Goal: Find specific page/section: Find specific page/section

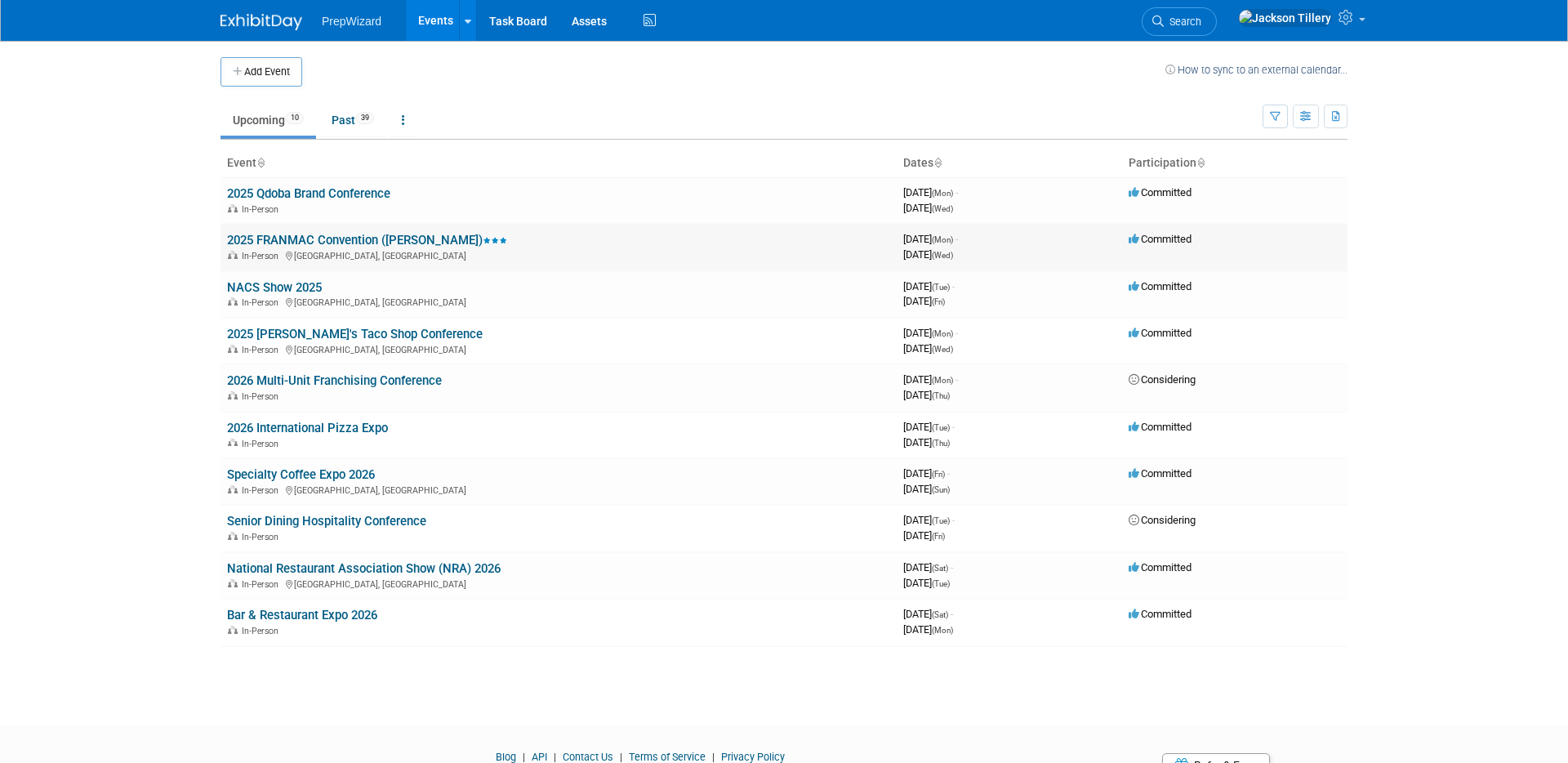
click at [673, 266] on td "2025 FRANMAC Convention (Taco Bell) In-Person San Antonio, TX" at bounding box center [558, 246] width 676 height 46
click at [672, 264] on td "2025 FRANMAC Convention ([PERSON_NAME]) In-Person [GEOGRAPHIC_DATA], [GEOGRAPHI…" at bounding box center [558, 246] width 676 height 46
click at [533, 24] on link "Task Board" at bounding box center [518, 20] width 83 height 41
click at [560, 236] on td "2025 FRANMAC Convention ([PERSON_NAME]) In-Person [GEOGRAPHIC_DATA], [GEOGRAPHI…" at bounding box center [558, 246] width 676 height 46
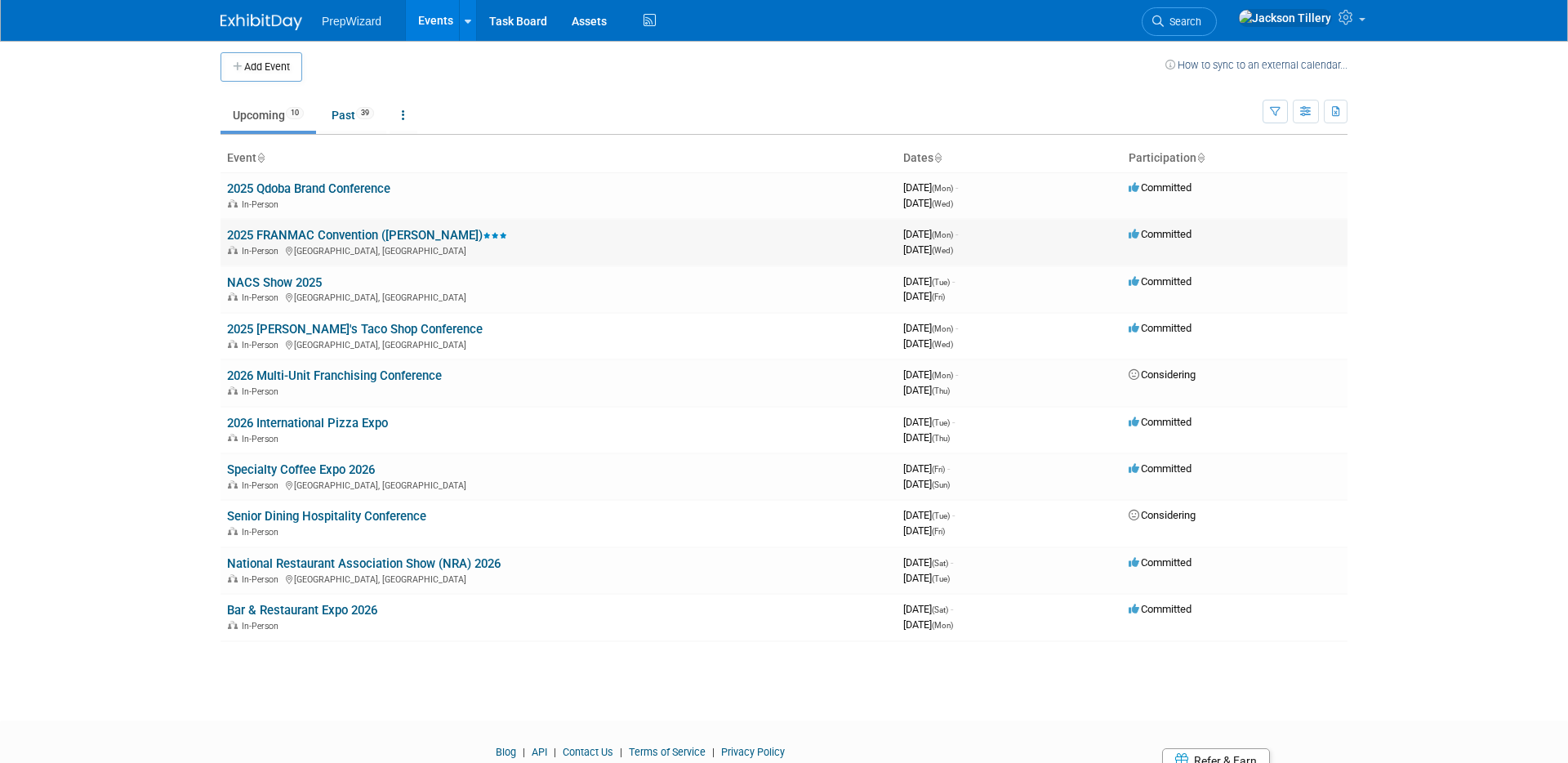
scroll to position [15, 0]
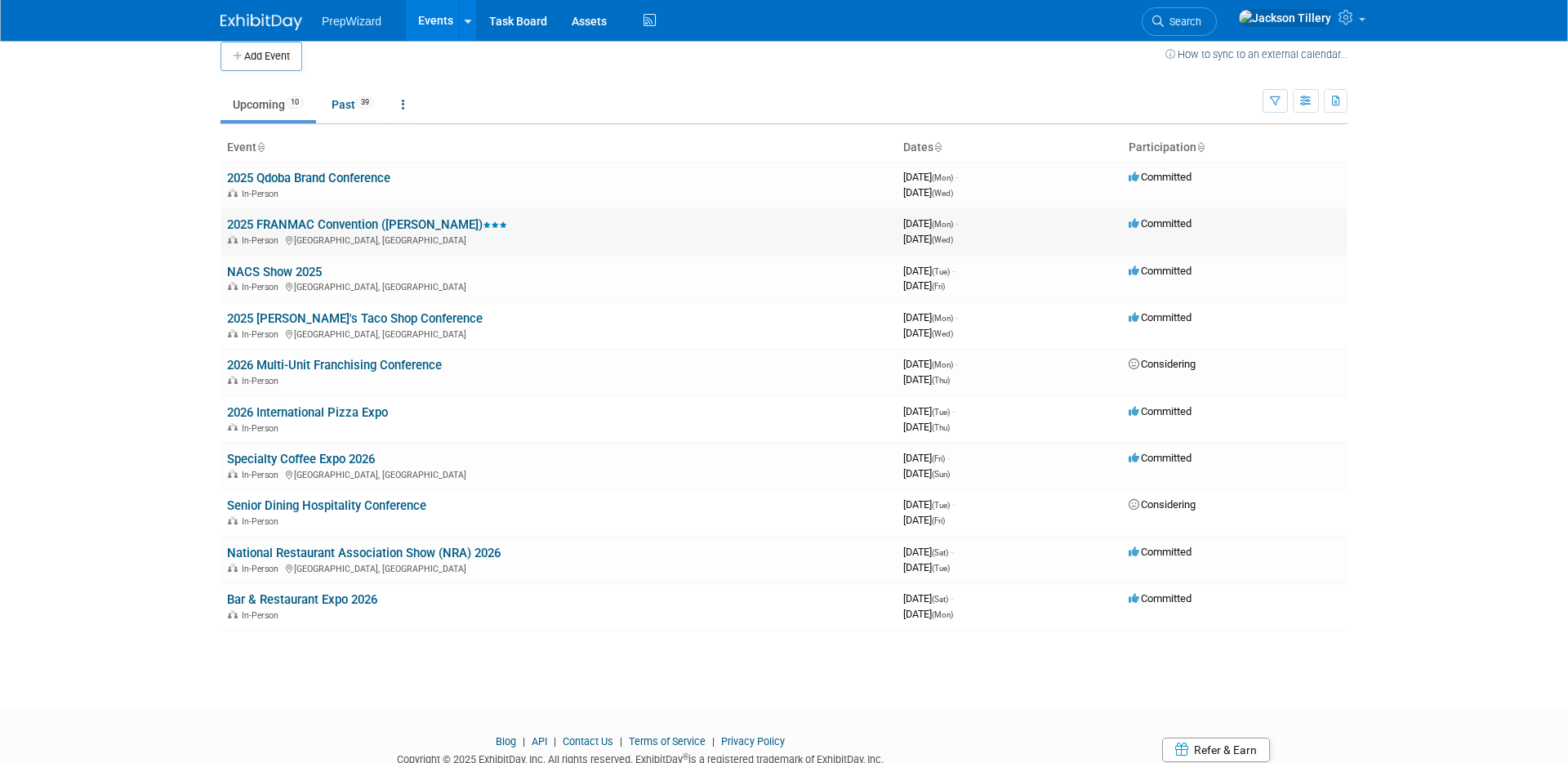
click at [358, 230] on link "2025 FRANMAC Convention ([PERSON_NAME])" at bounding box center [367, 224] width 280 height 14
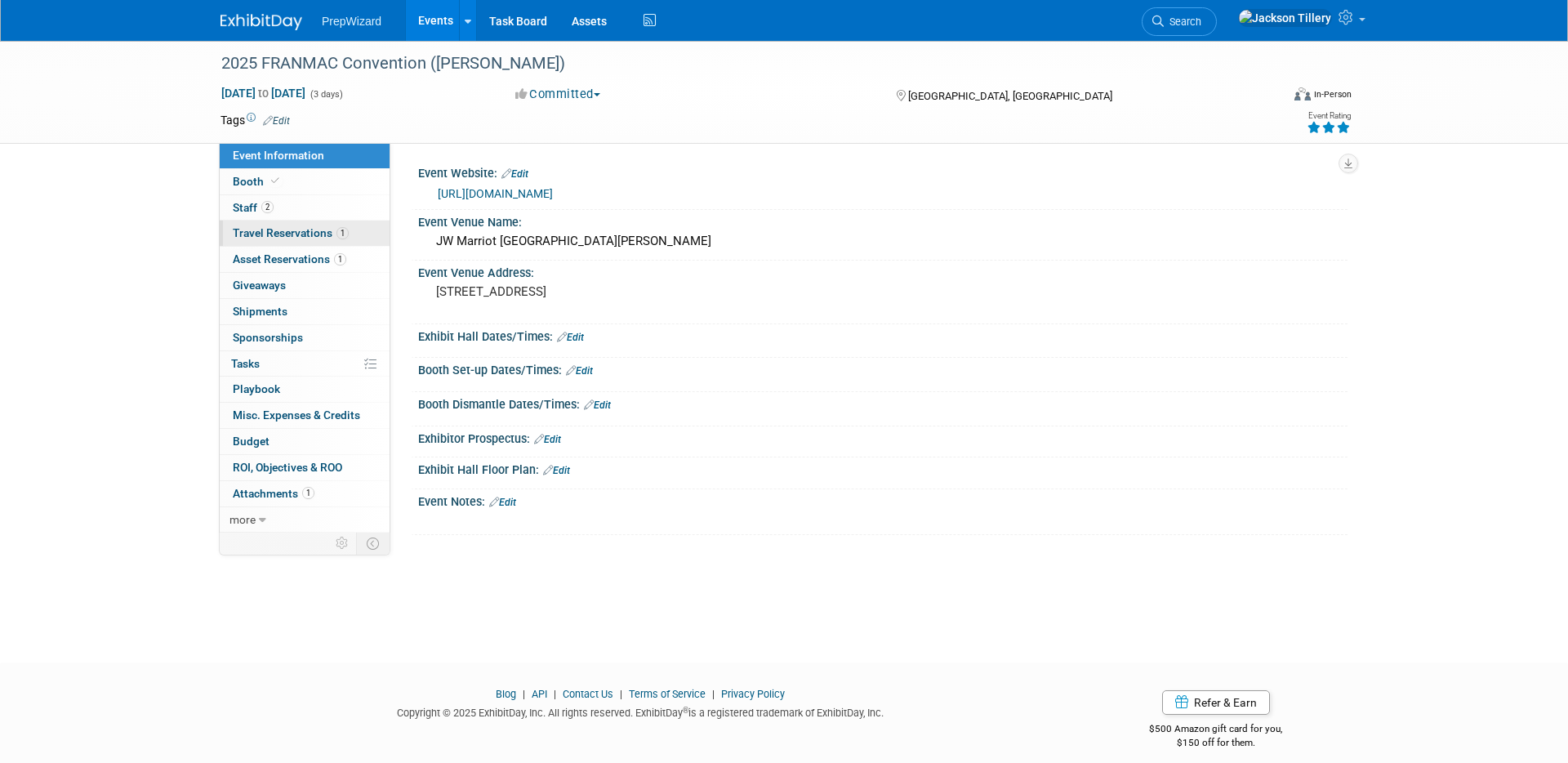
click at [365, 225] on link "1 Travel Reservations 1" at bounding box center [304, 233] width 170 height 25
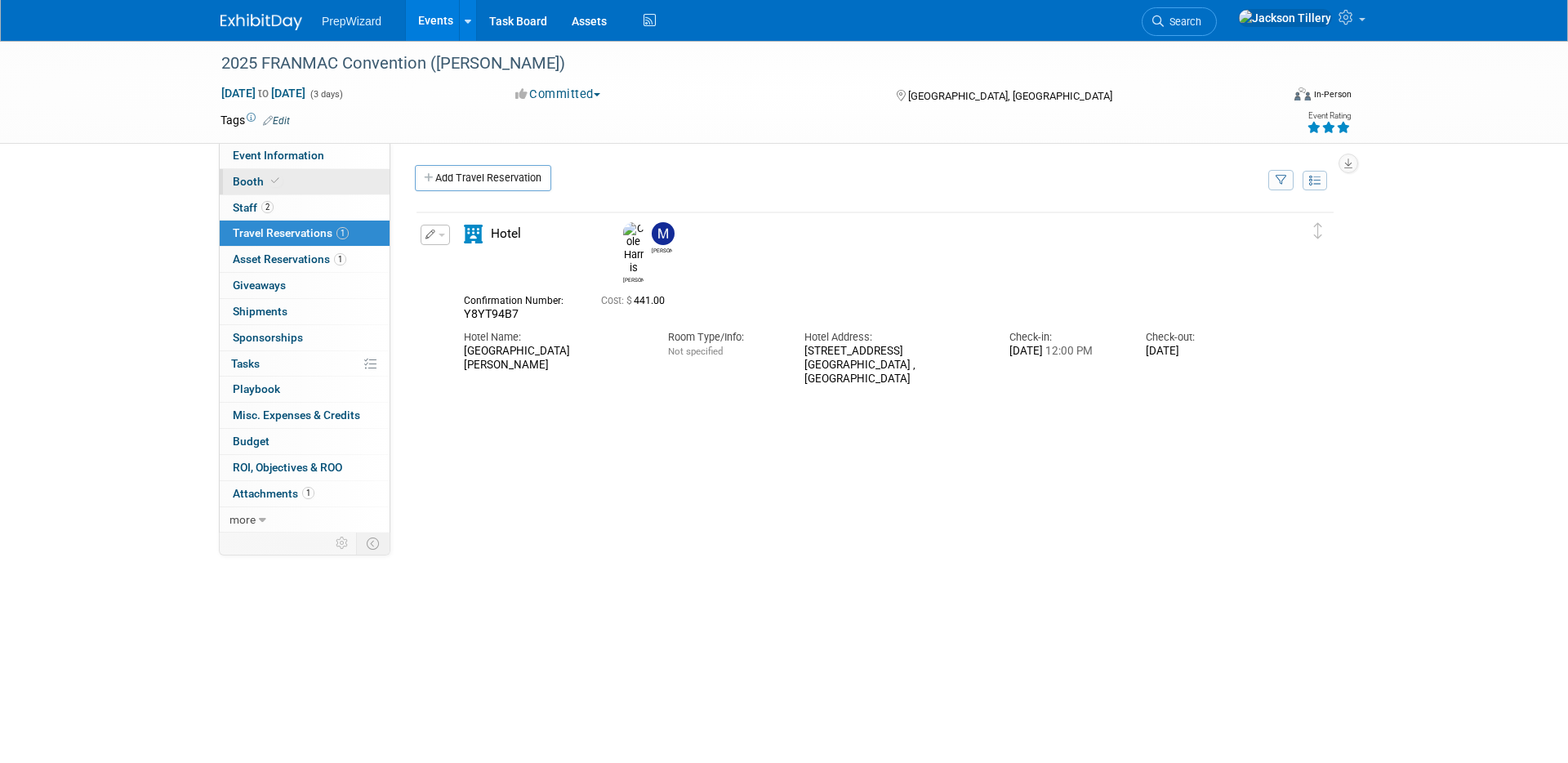
click at [340, 175] on link "Booth" at bounding box center [304, 181] width 170 height 25
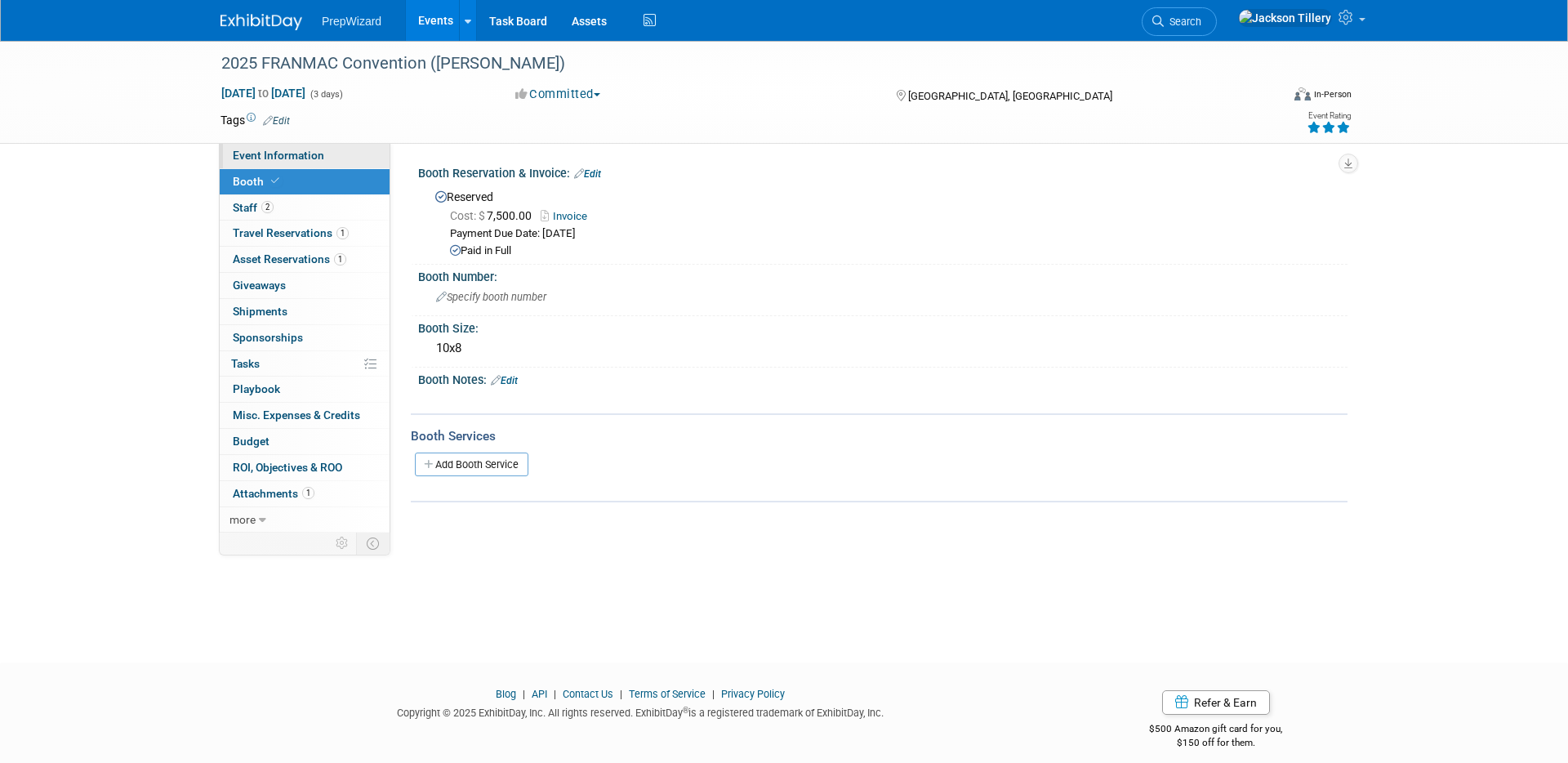
click at [345, 157] on link "Event Information" at bounding box center [304, 155] width 170 height 25
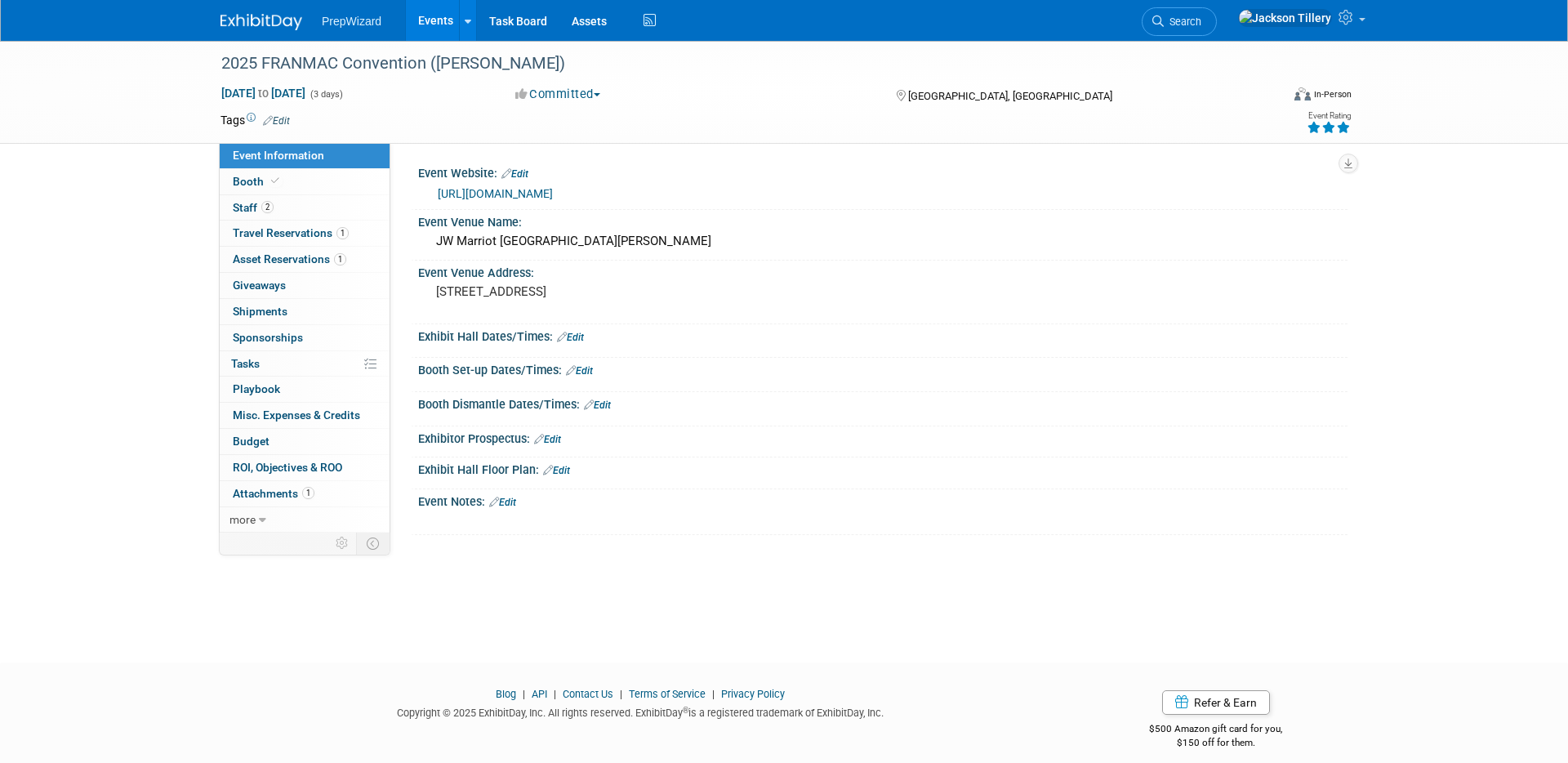
scroll to position [14, 0]
